Goal: Task Accomplishment & Management: Use online tool/utility

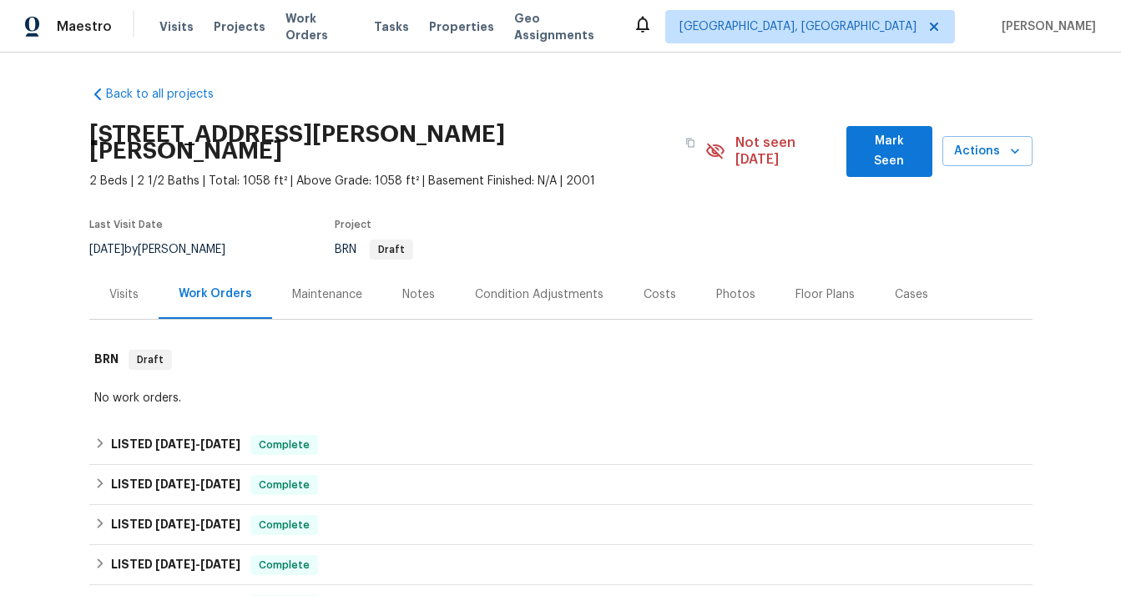
click at [122, 286] on div "Visits" at bounding box center [123, 294] width 29 height 17
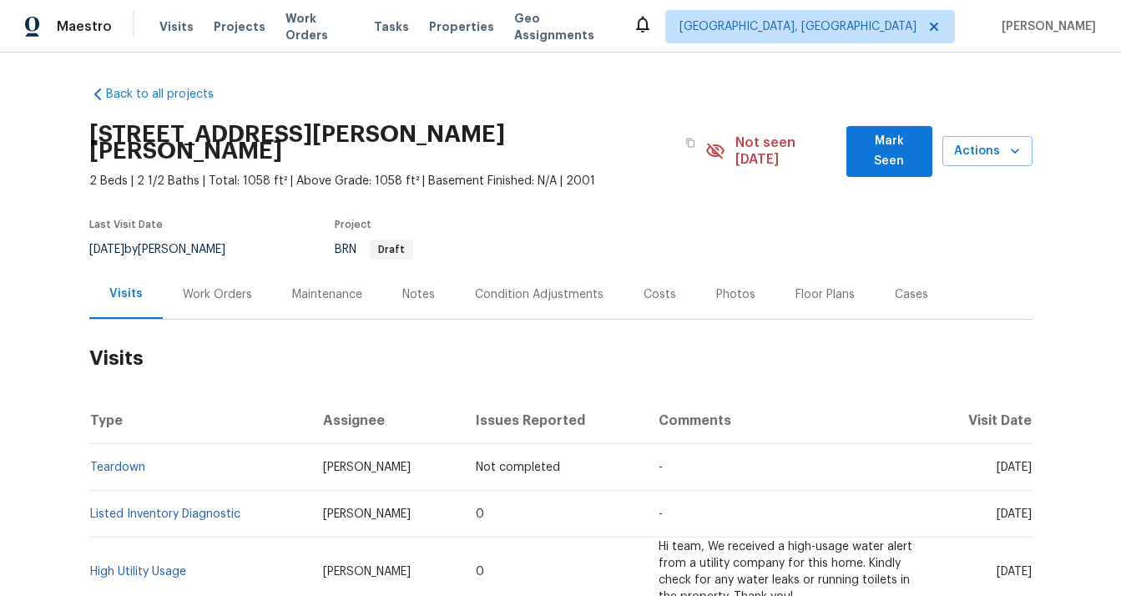
click at [196, 286] on div "Work Orders" at bounding box center [217, 294] width 69 height 17
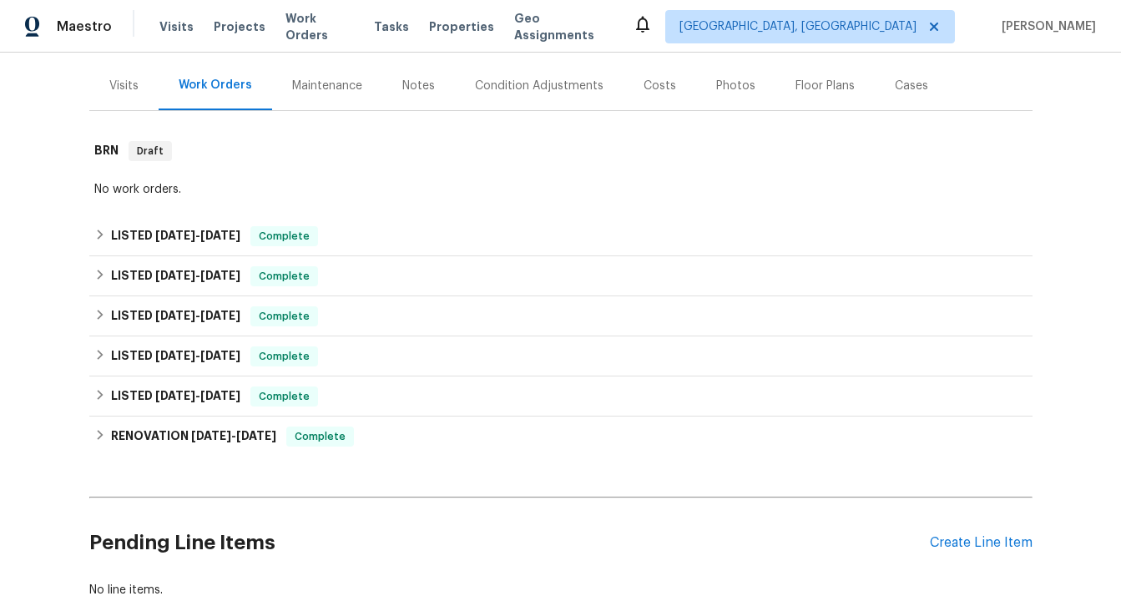
scroll to position [210, 0]
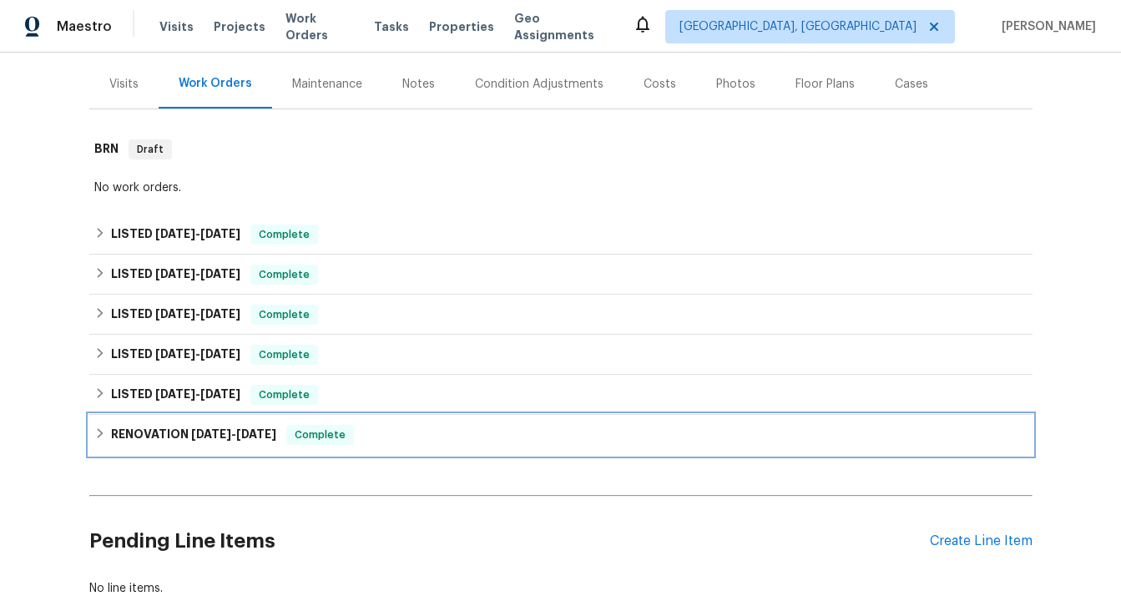
click at [175, 425] on h6 "RENOVATION [DATE] - [DATE]" at bounding box center [193, 435] width 165 height 20
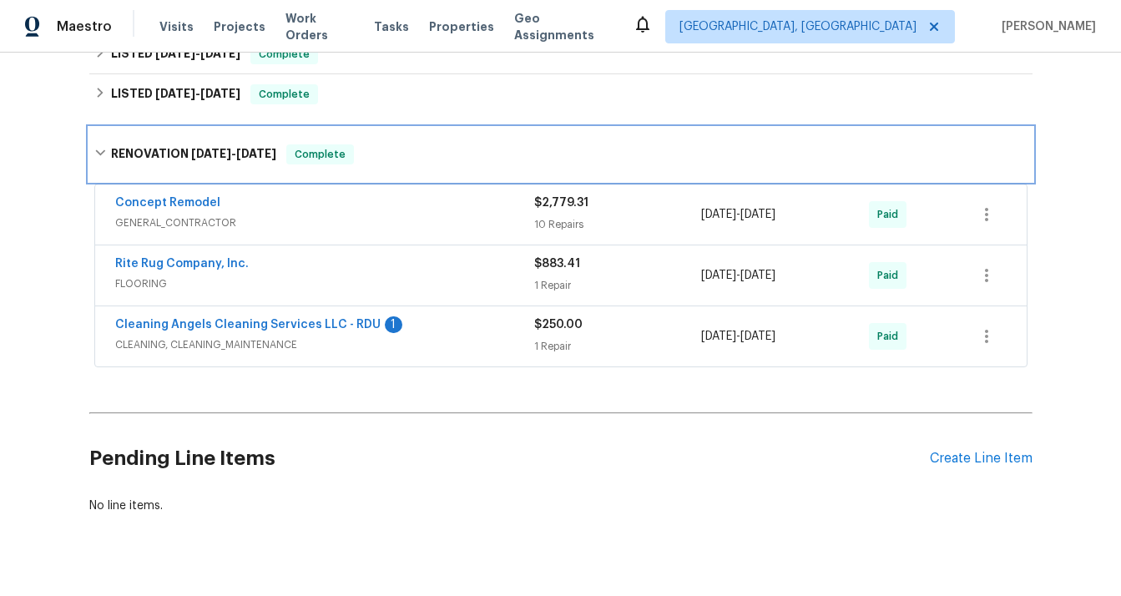
scroll to position [518, 0]
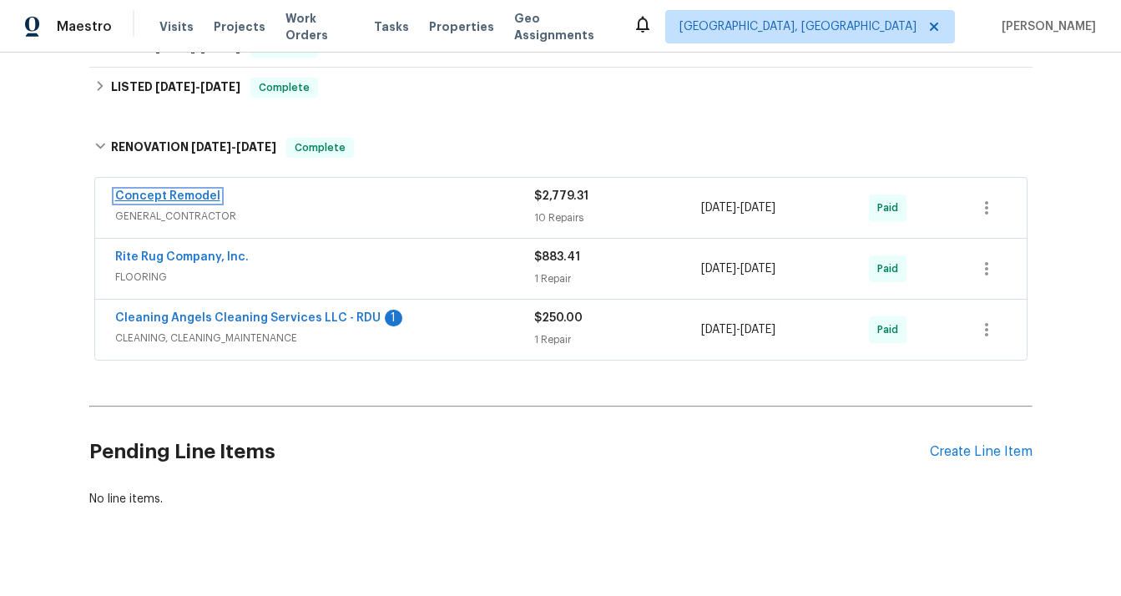
click at [147, 190] on link "Concept Remodel" at bounding box center [167, 196] width 105 height 12
